Goal: Transaction & Acquisition: Book appointment/travel/reservation

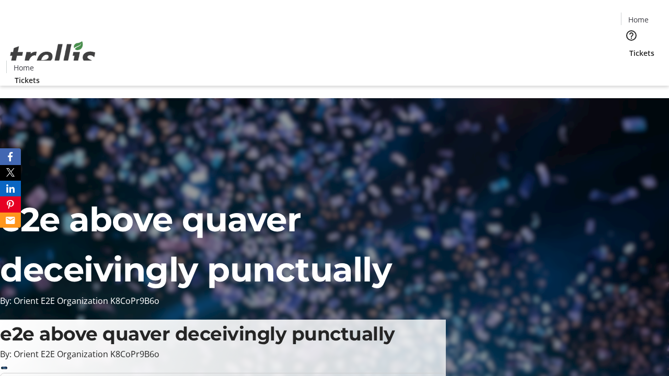
click at [639, 16] on span "Sign Up" at bounding box center [643, 14] width 30 height 13
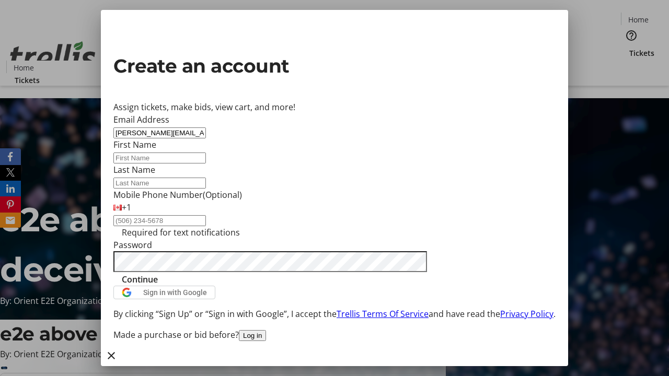
type input "[PERSON_NAME][EMAIL_ADDRESS][DOMAIN_NAME]"
type input "[PERSON_NAME]"
click at [158, 286] on span "Continue" at bounding box center [140, 279] width 36 height 13
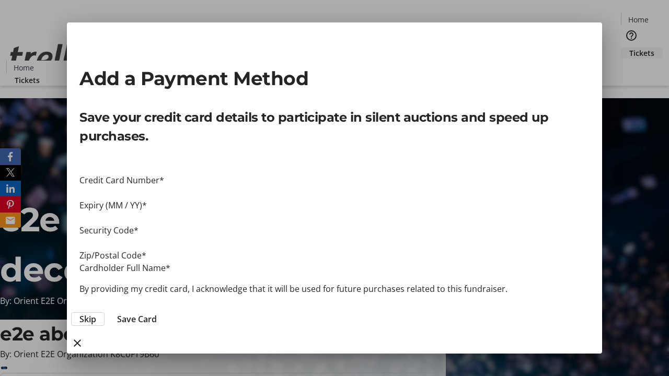
click at [96, 313] on span "Skip" at bounding box center [87, 319] width 17 height 13
click at [629, 48] on span "Tickets" at bounding box center [641, 53] width 25 height 11
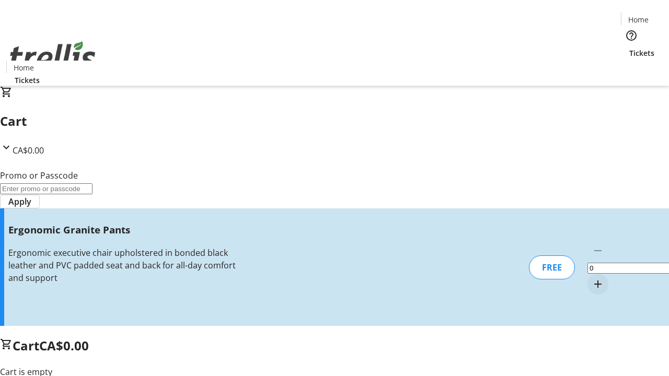
click at [592, 278] on mat-icon "Increment by one" at bounding box center [598, 284] width 13 height 13
type input "1"
